Goal: Task Accomplishment & Management: Manage account settings

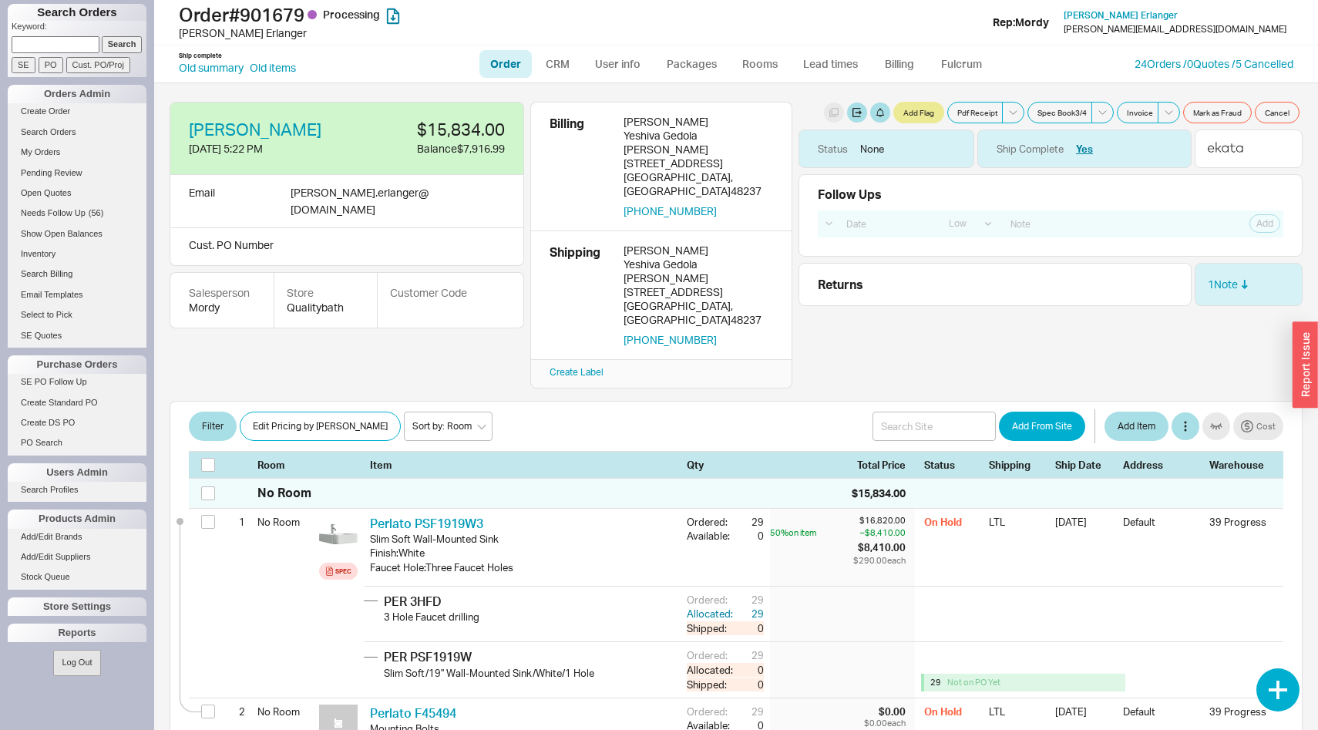
select select "LOW"
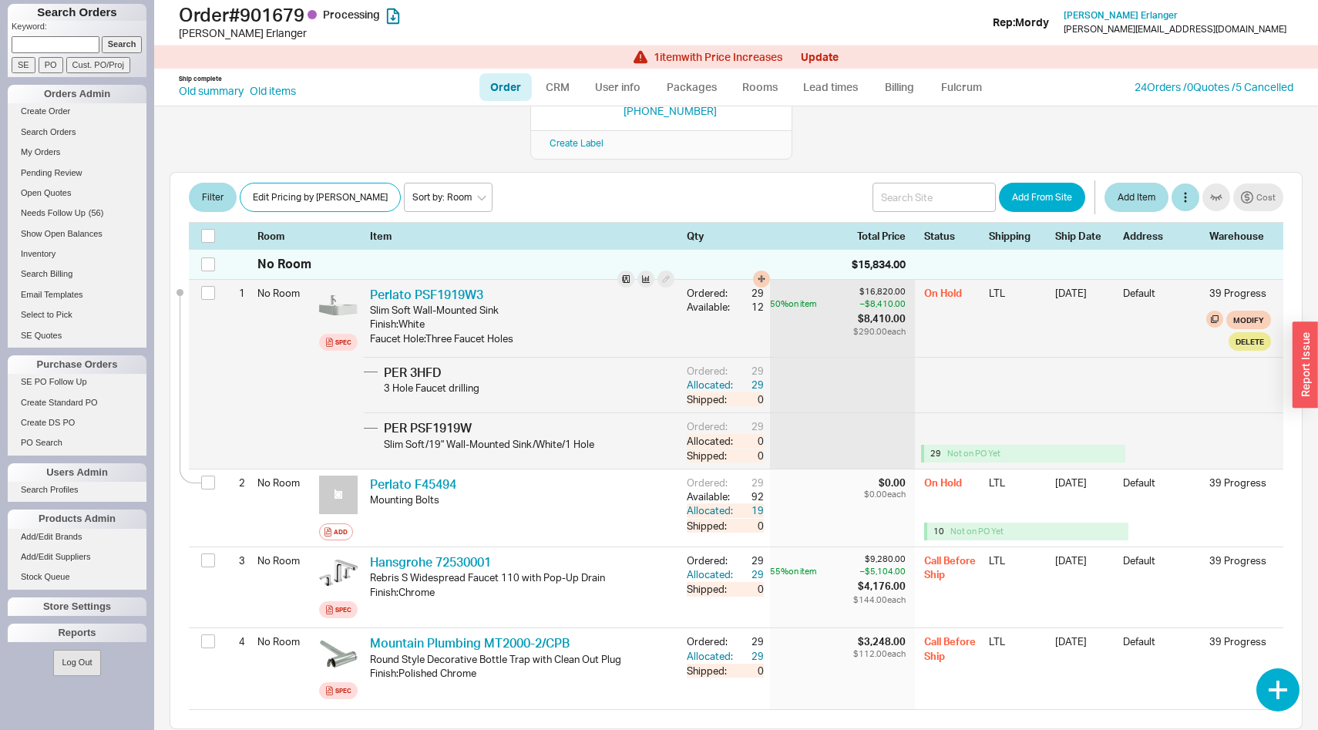
scroll to position [257, 0]
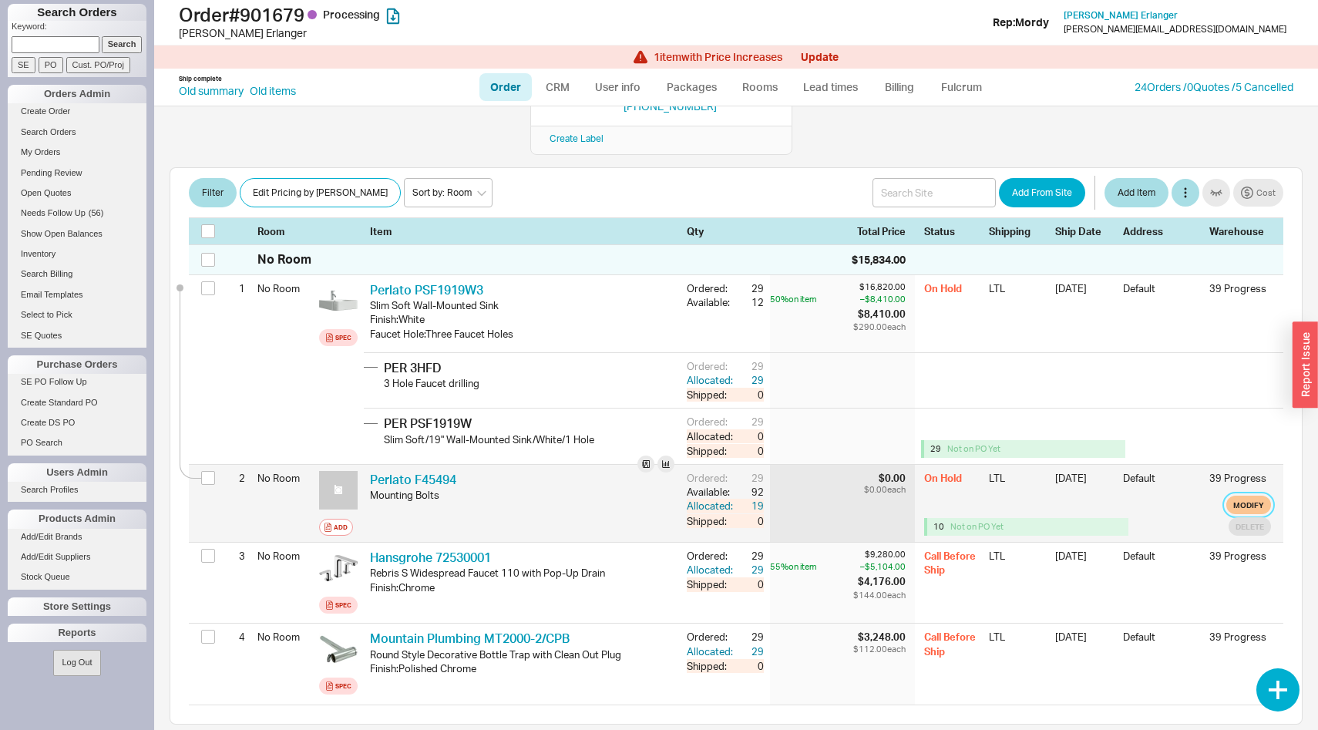
click at [1239, 496] on button "Modify" at bounding box center [1248, 505] width 45 height 18
select select "9"
select select "3"
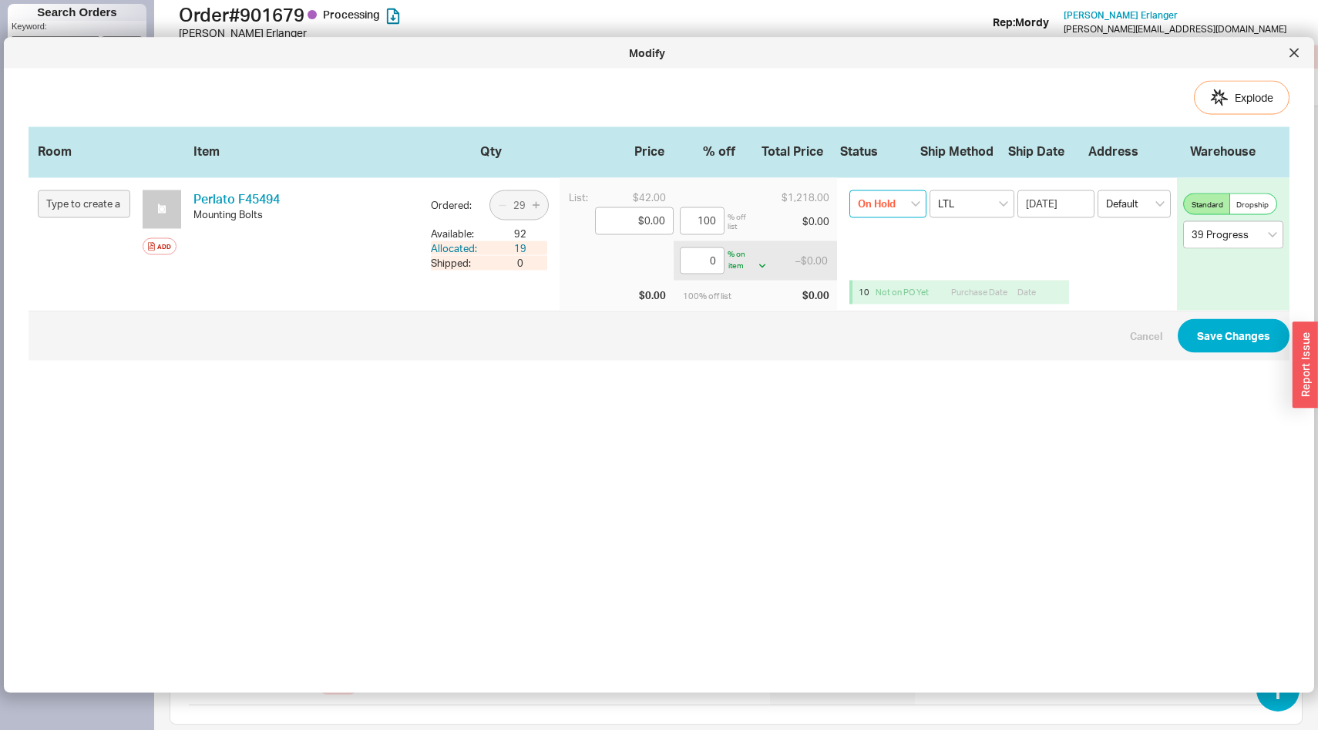
click at [912, 201] on select "On Hold None On Hold Call Before Ship Hold for Balance" at bounding box center [887, 204] width 77 height 28
select select
click at [849, 190] on select "On Hold None On Hold Call Before Ship Hold for Balance" at bounding box center [887, 204] width 77 height 28
click at [1220, 329] on button "Save Changes" at bounding box center [1234, 336] width 112 height 34
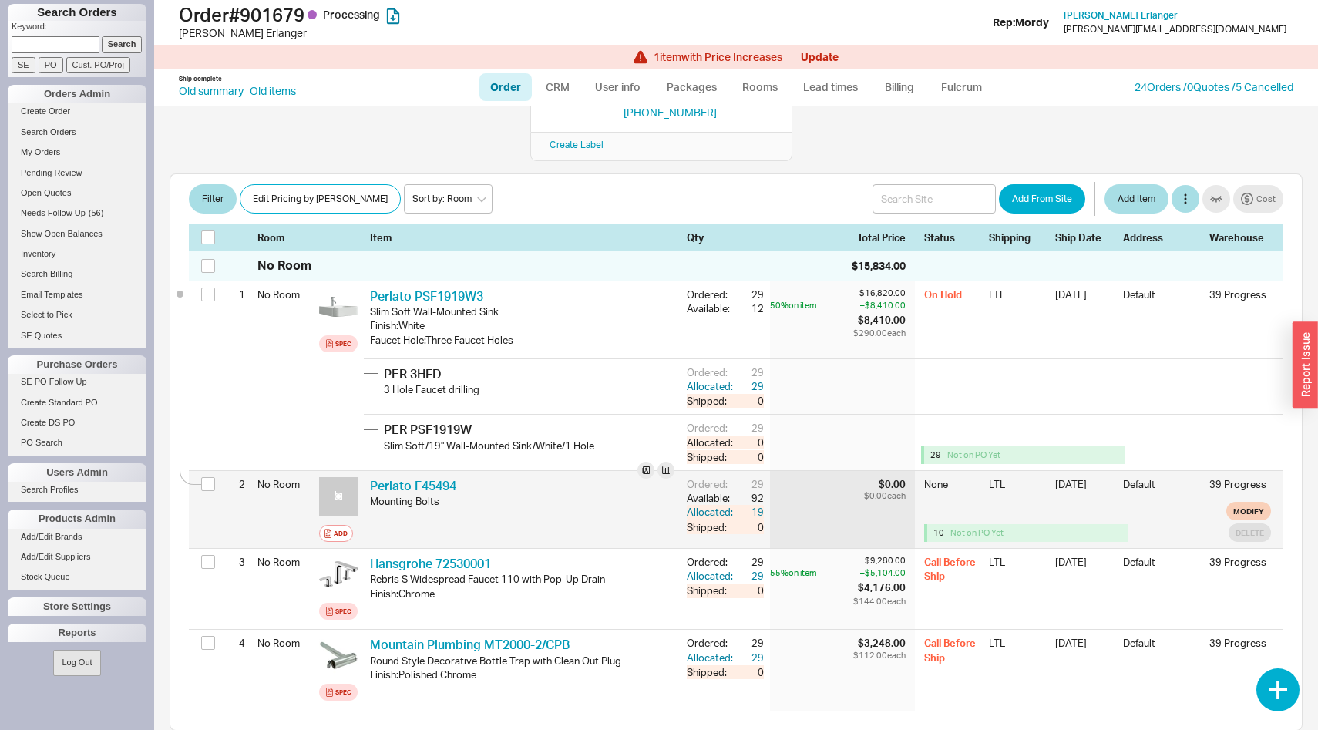
scroll to position [247, 0]
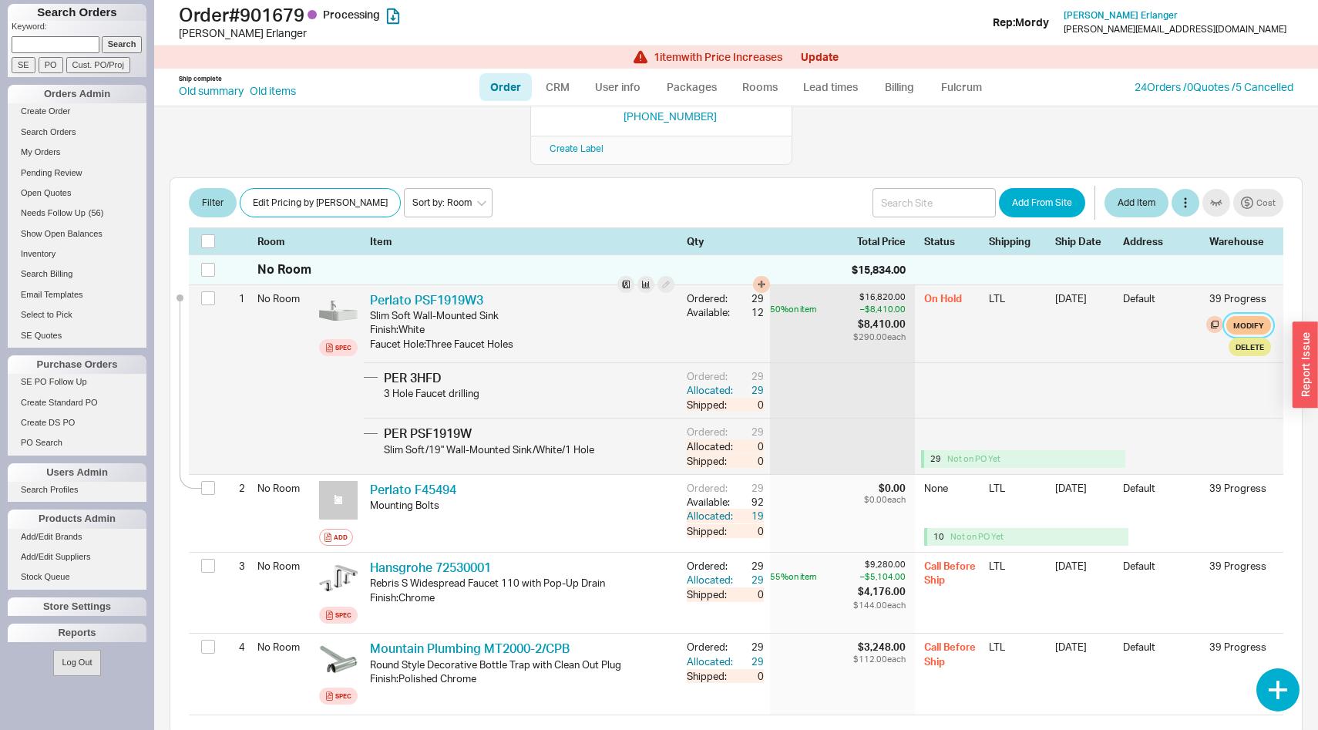
click at [1252, 316] on button "Modify" at bounding box center [1248, 325] width 45 height 18
select select "9"
select select "3"
select select "9"
select select "3"
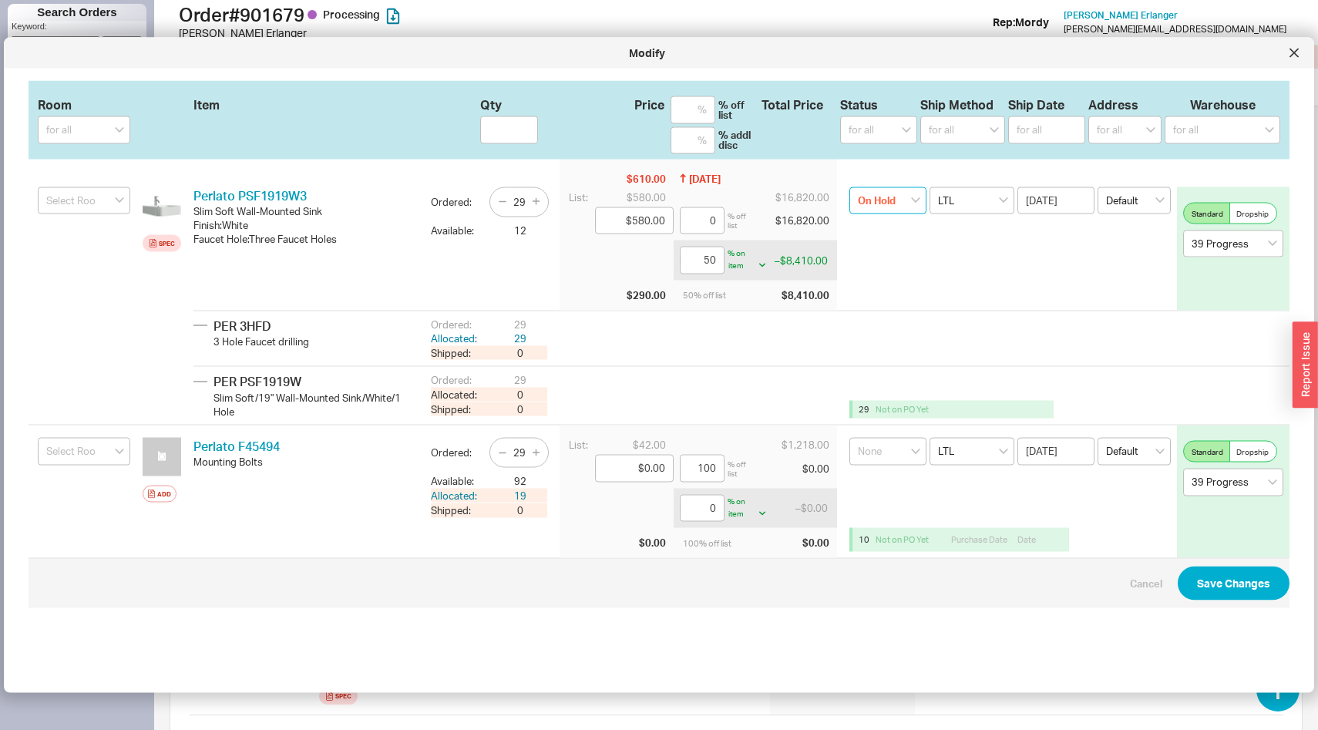
click at [914, 196] on select "On Hold None On Hold Call Before Ship Hold for Balance" at bounding box center [887, 201] width 77 height 28
select select
click at [849, 187] on select "On Hold None On Hold Call Before Ship Hold for Balance" at bounding box center [887, 201] width 77 height 28
click at [1222, 593] on button "Save Changes" at bounding box center [1234, 583] width 112 height 34
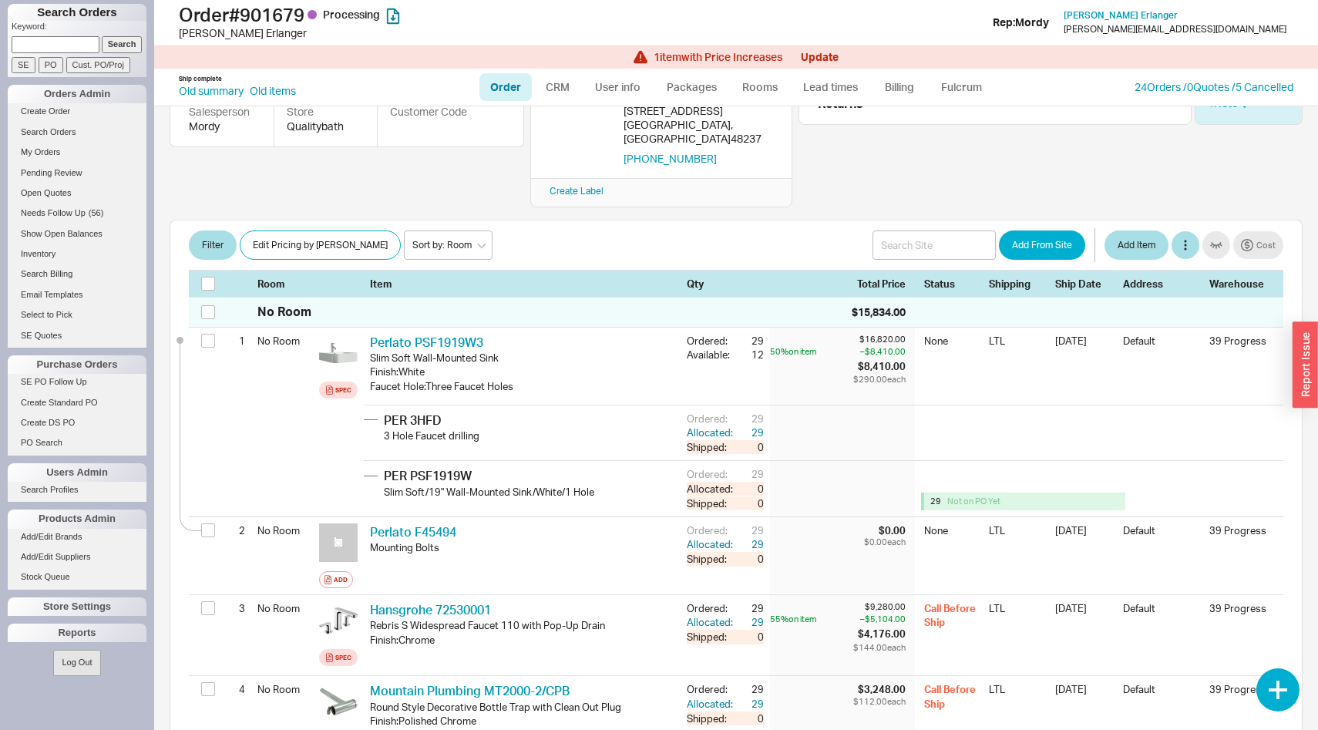
scroll to position [249, 0]
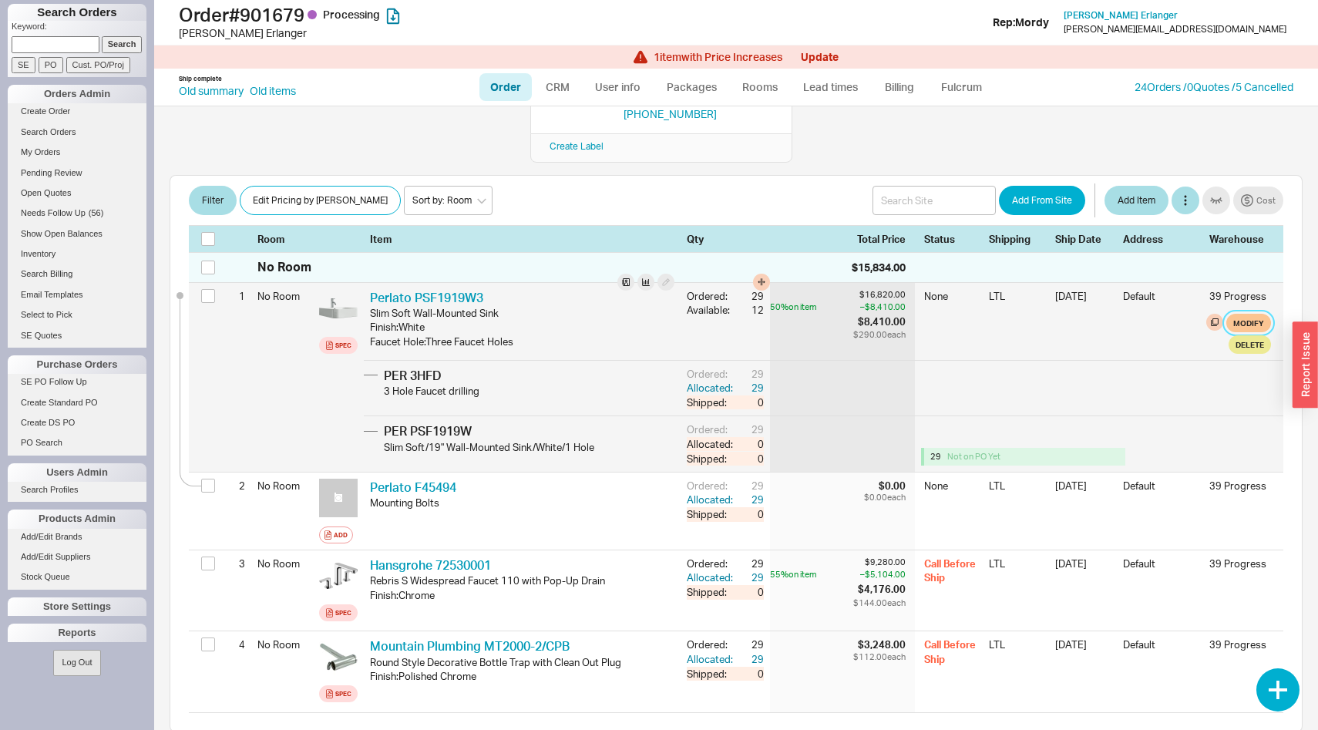
click at [1254, 314] on button "Modify" at bounding box center [1248, 323] width 45 height 18
select select "9"
select select "3"
select select "9"
select select "3"
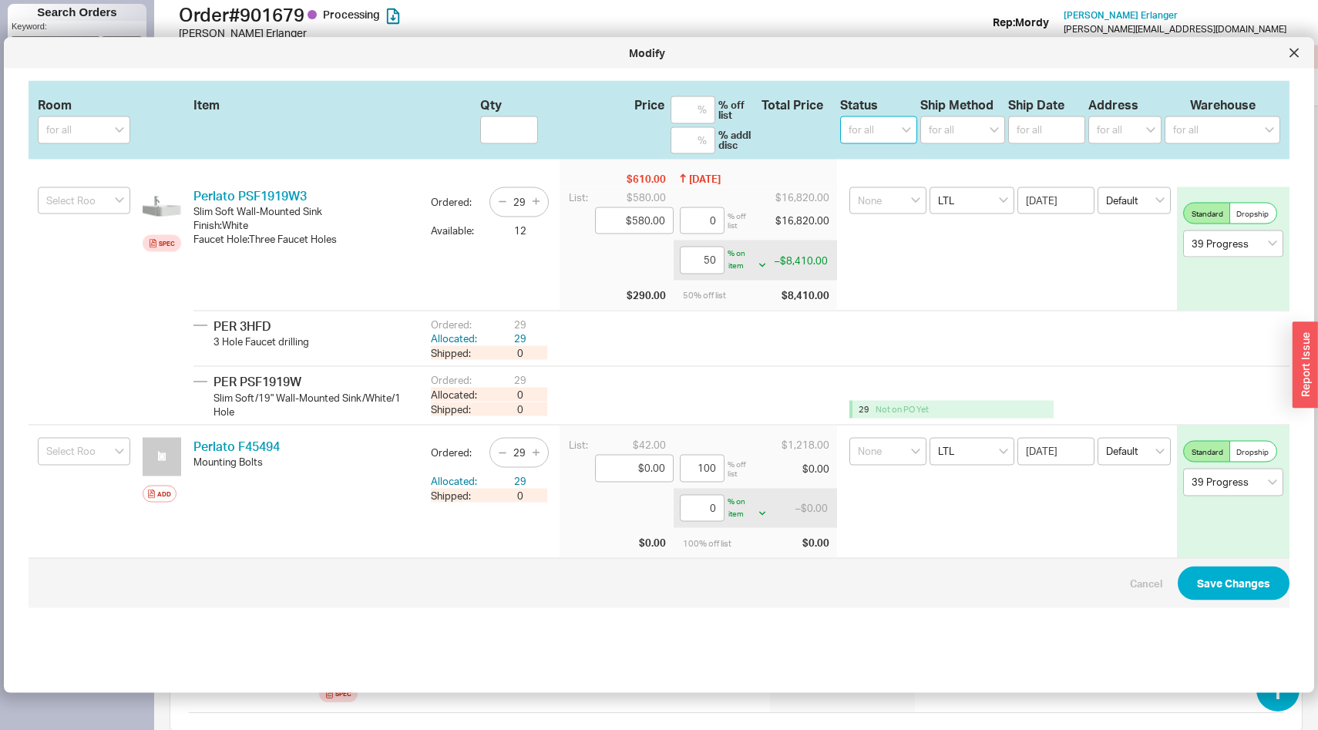
click at [899, 131] on select "for all (none) On Hold Call Before Ship Hold for Balance" at bounding box center [878, 130] width 77 height 28
select select "Call Before Ship"
click at [840, 116] on select "for all (none) On Hold Call Before Ship Hold for Balance" at bounding box center [878, 130] width 77 height 28
select select
select select "Call Before Ship"
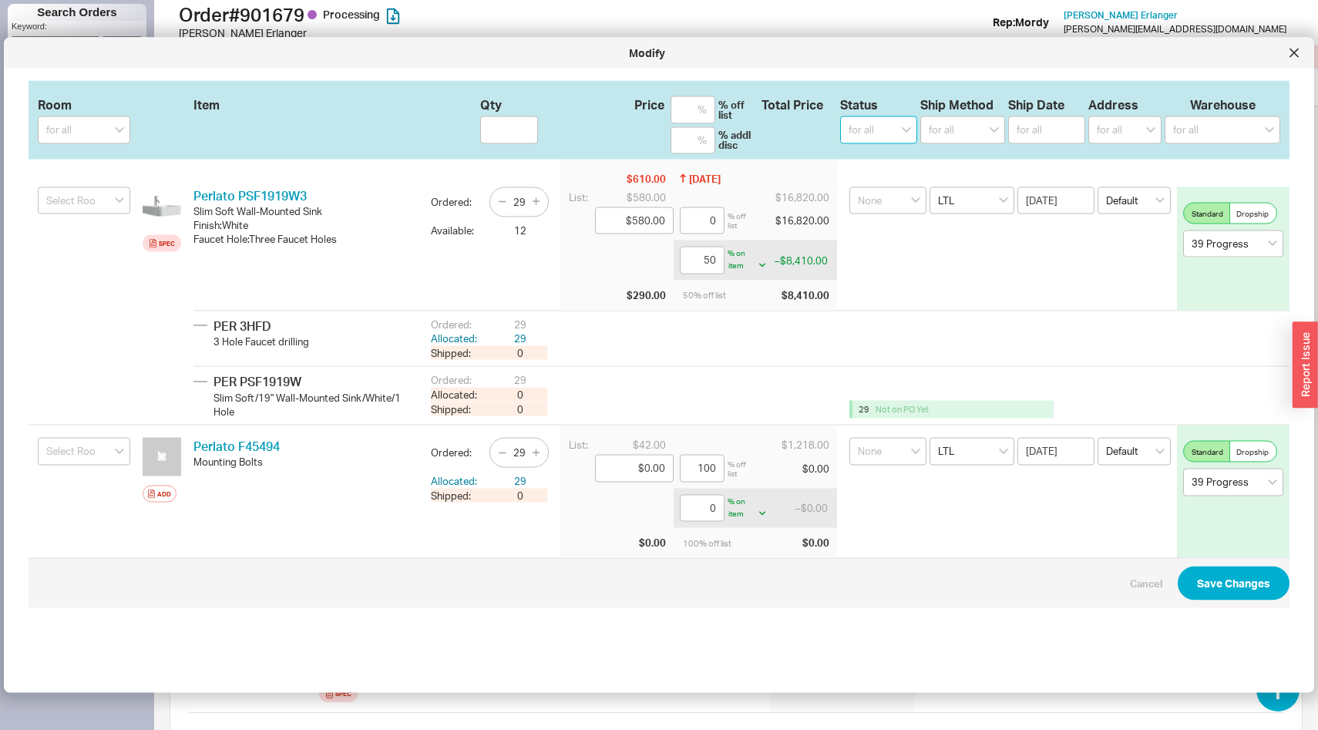
select select "Call Before Ship"
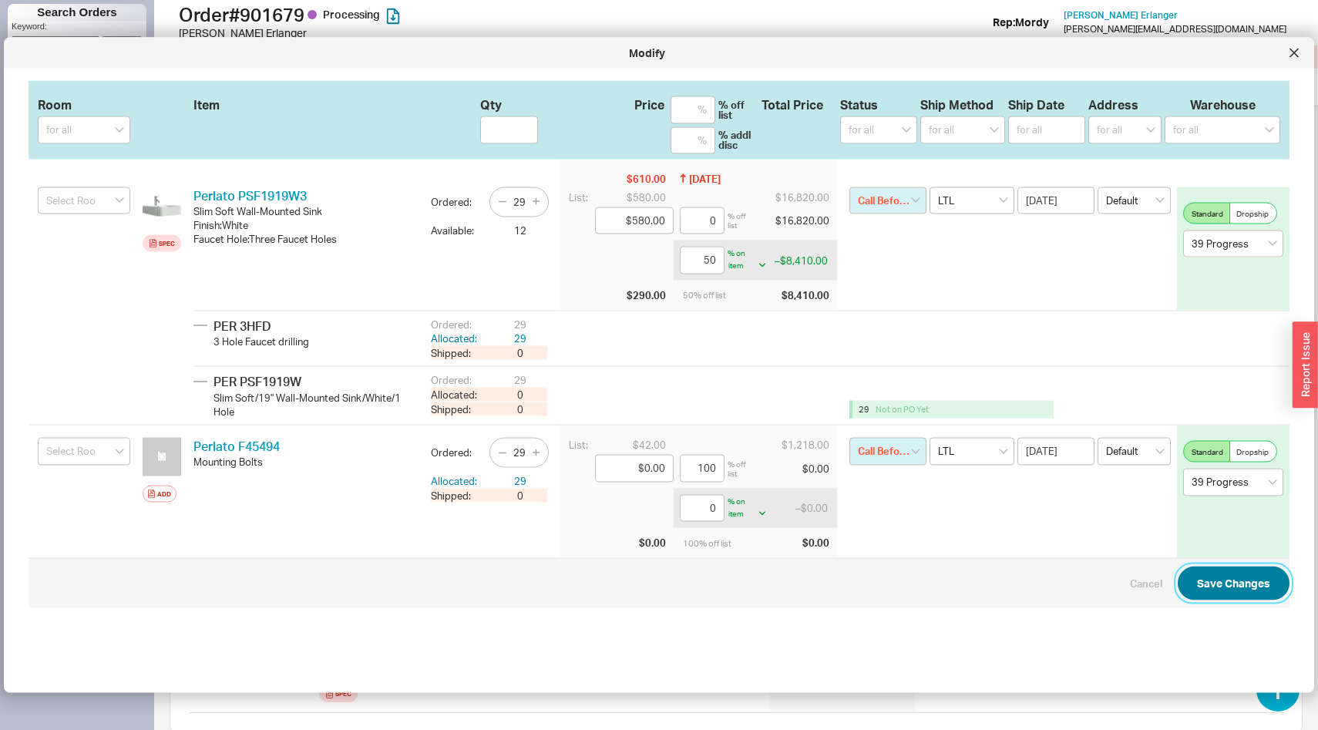
click at [1220, 589] on button "Save Changes" at bounding box center [1234, 583] width 112 height 34
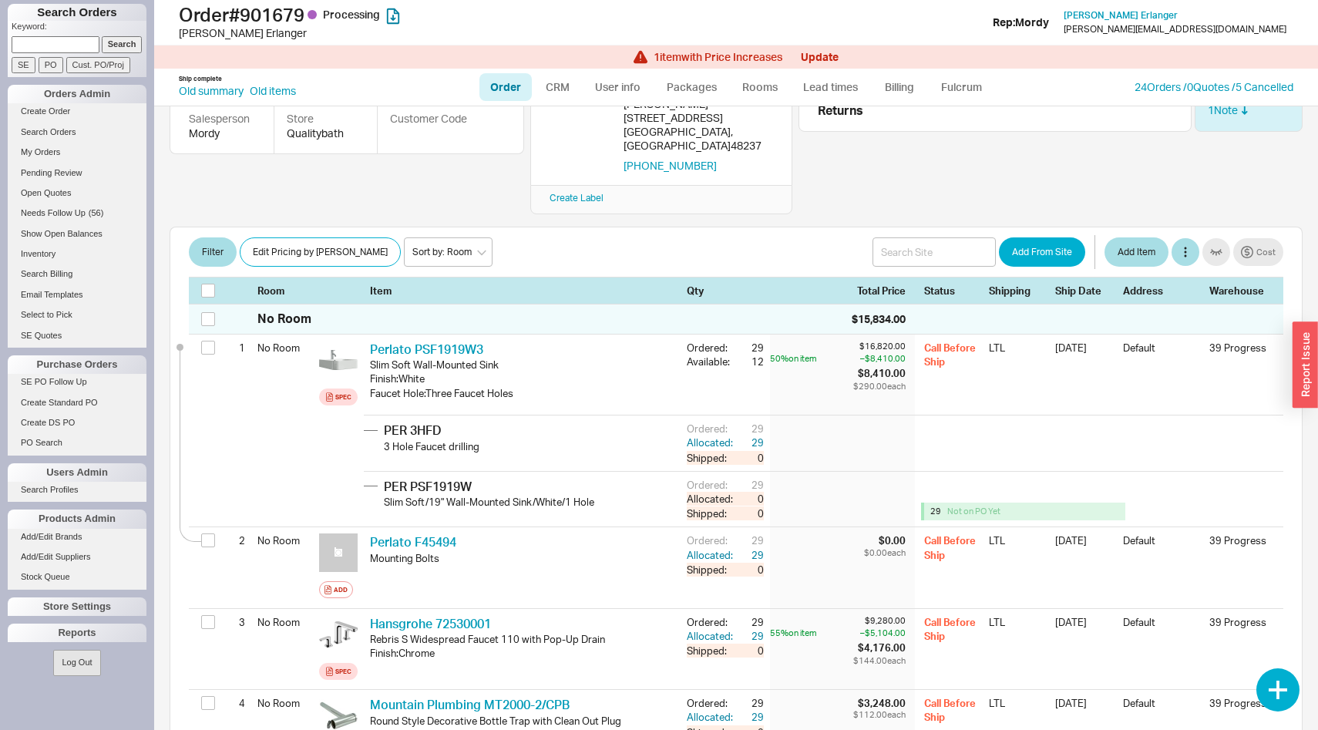
scroll to position [0, 0]
